Goal: Task Accomplishment & Management: Manage account settings

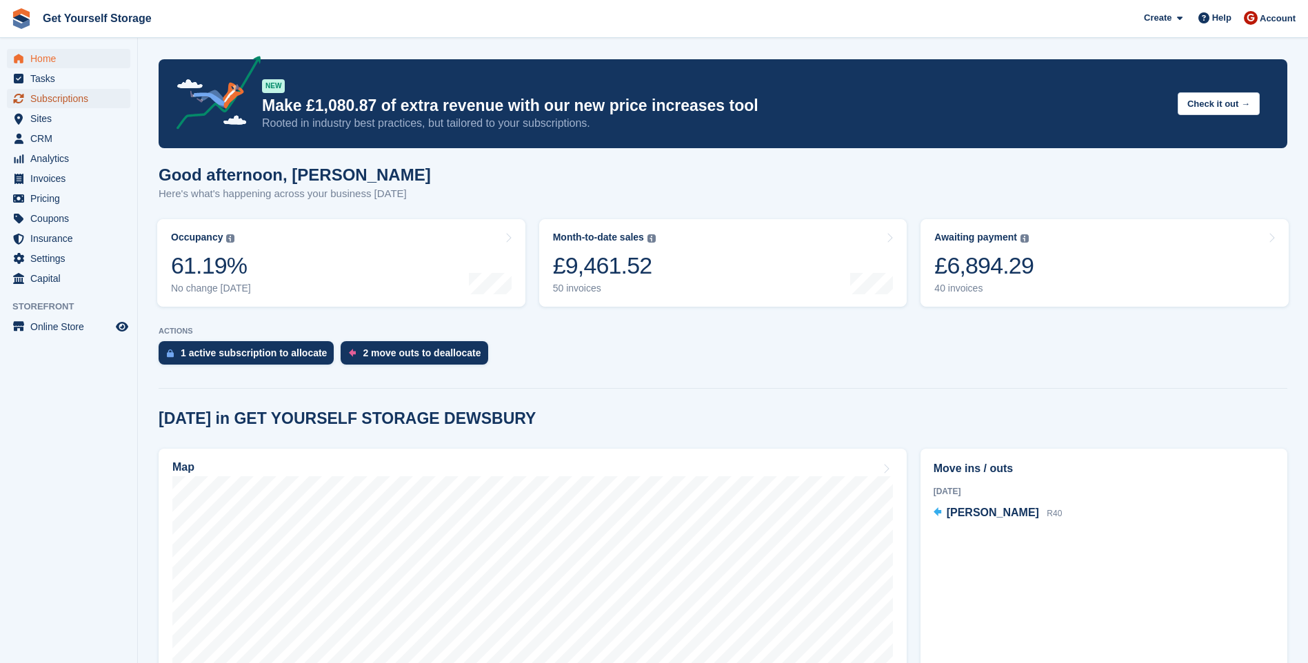
click at [62, 103] on span "Subscriptions" at bounding box center [71, 98] width 83 height 19
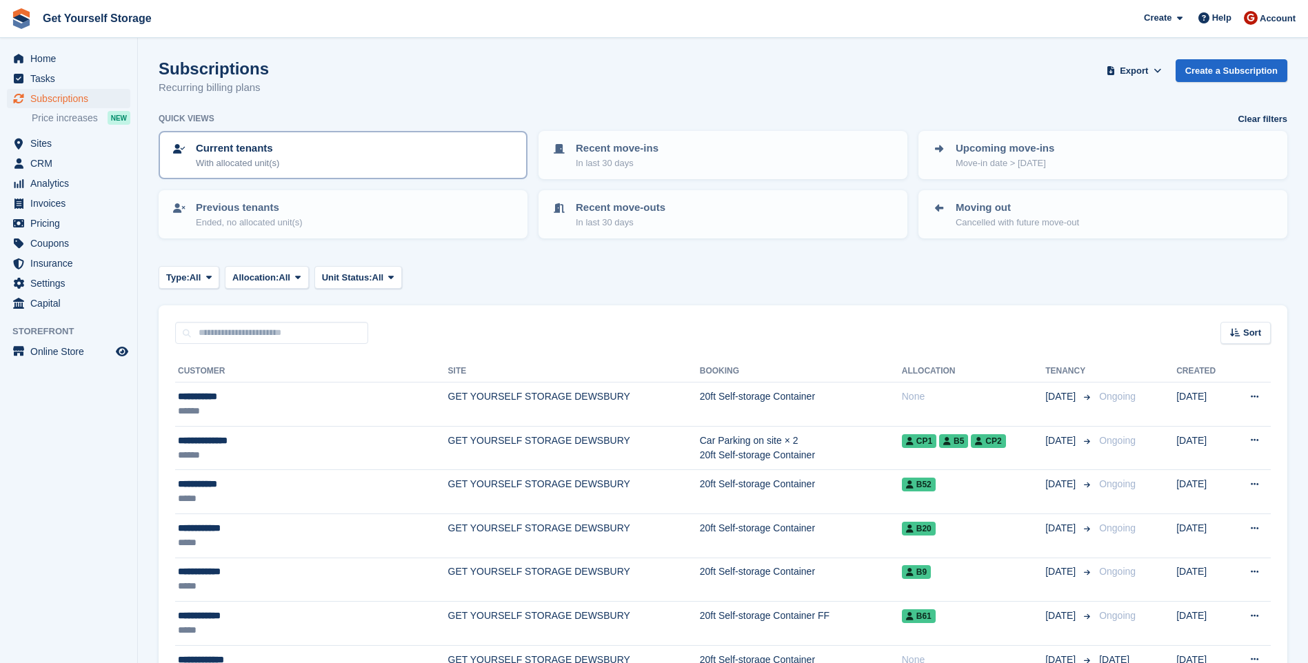
click at [260, 149] on p "Current tenants" at bounding box center [237, 149] width 83 height 16
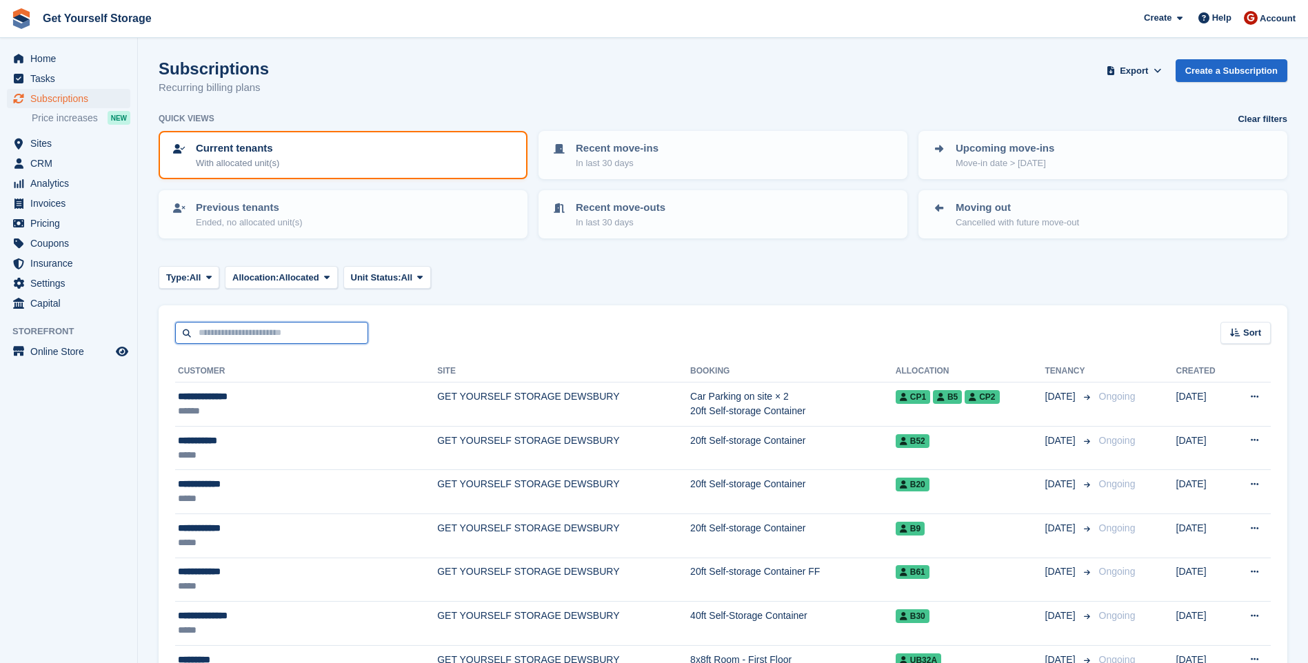
click at [297, 333] on input "text" at bounding box center [271, 333] width 193 height 23
type input "**********"
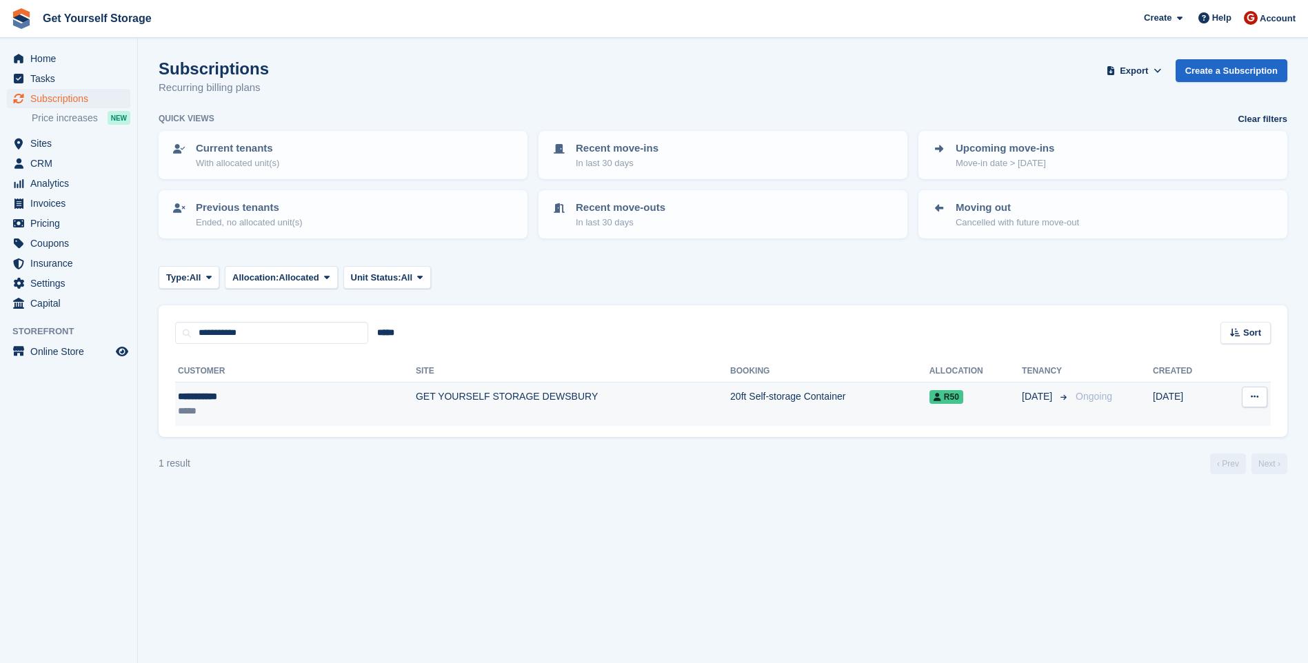
click at [465, 409] on td "GET YOURSELF STORAGE DEWSBURY" at bounding box center [573, 404] width 314 height 43
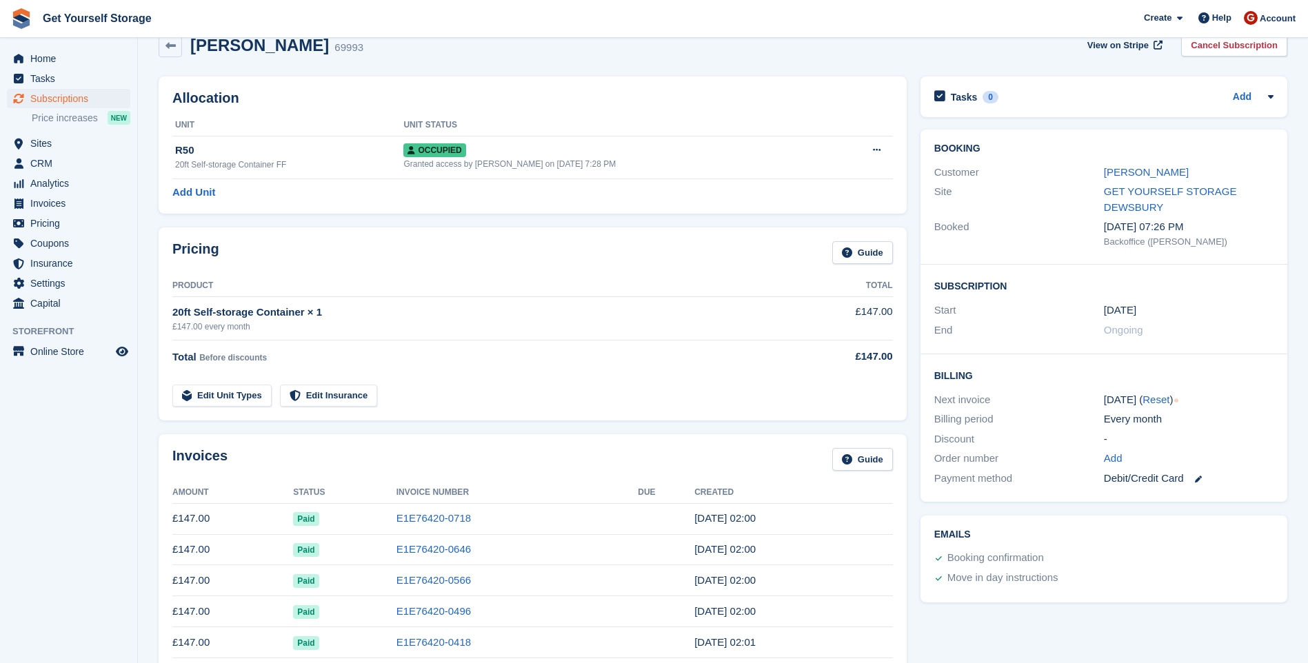
scroll to position [69, 0]
